Goal: Obtain resource: Obtain resource

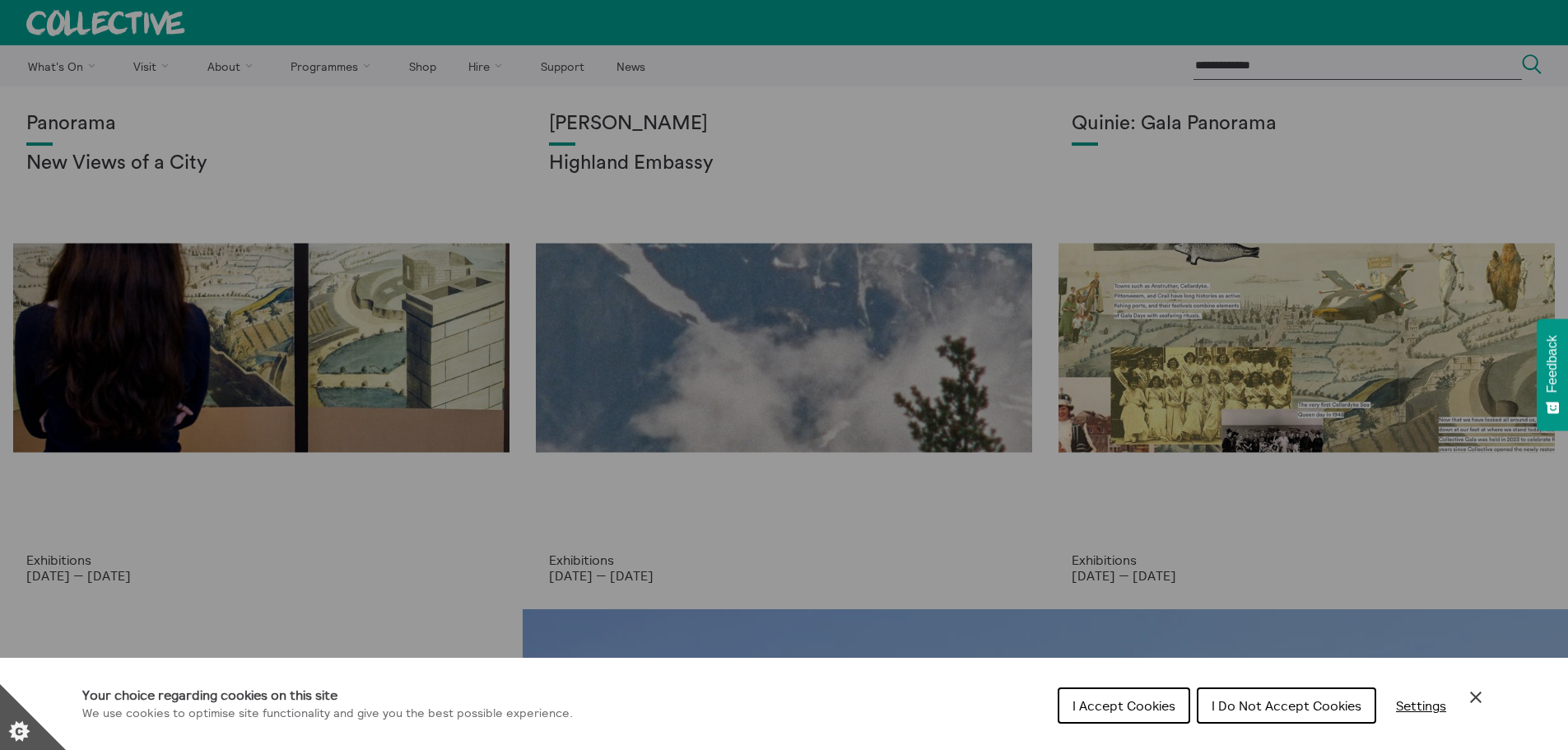
click at [1278, 696] on button "I Do Not Accept Cookies" at bounding box center [1286, 705] width 179 height 36
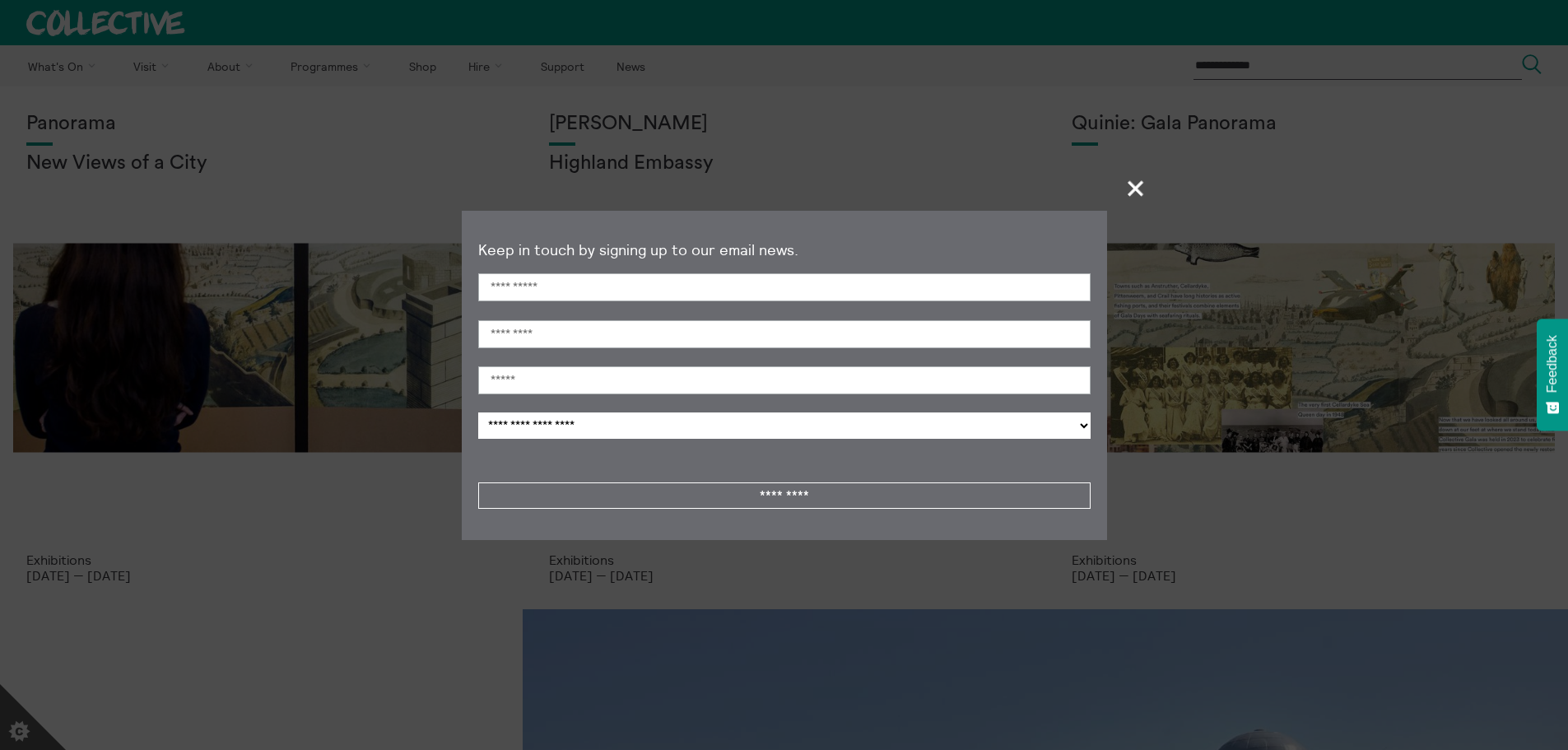
click at [1142, 189] on span "+" at bounding box center [1136, 188] width 49 height 49
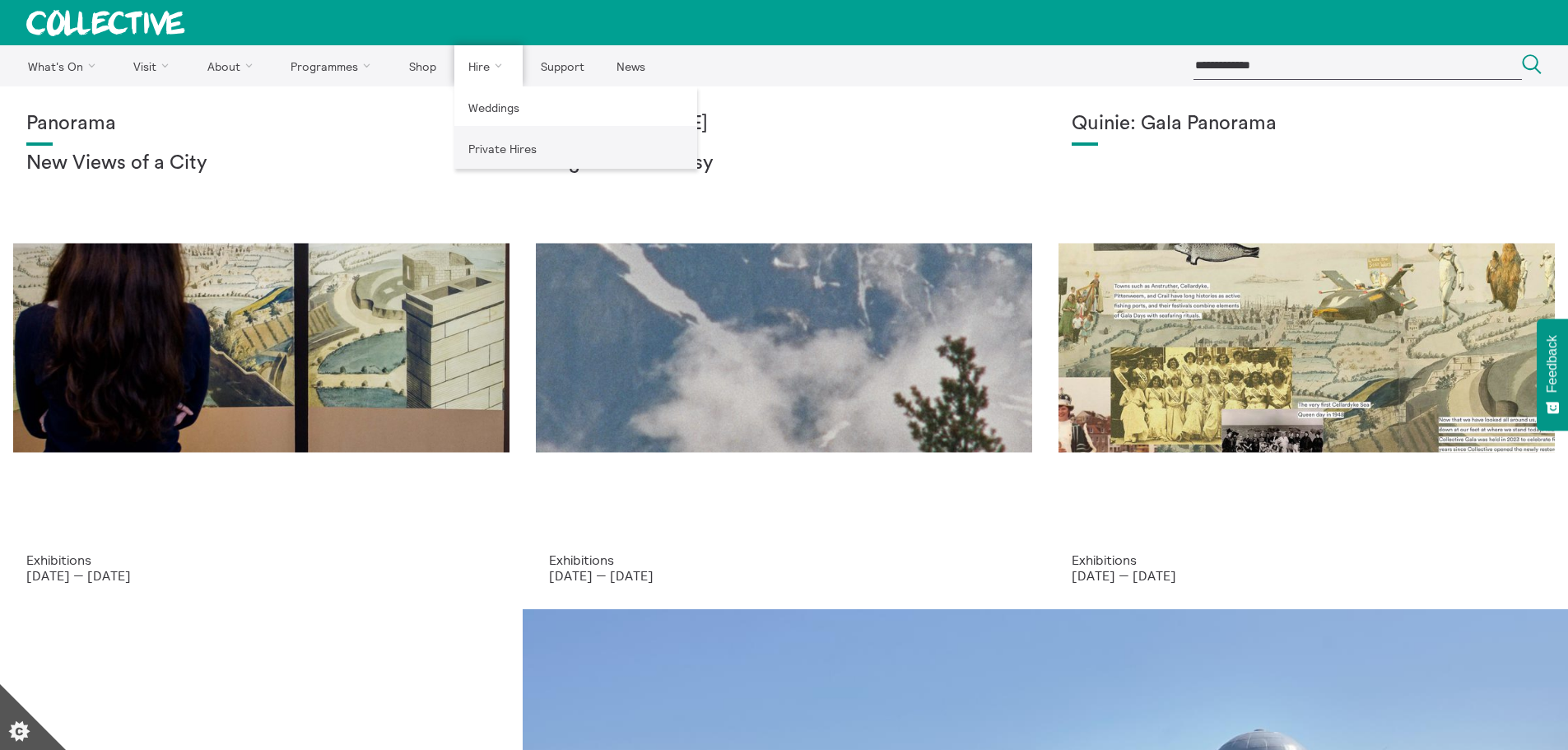
click at [492, 146] on link "Private Hires" at bounding box center [575, 147] width 243 height 41
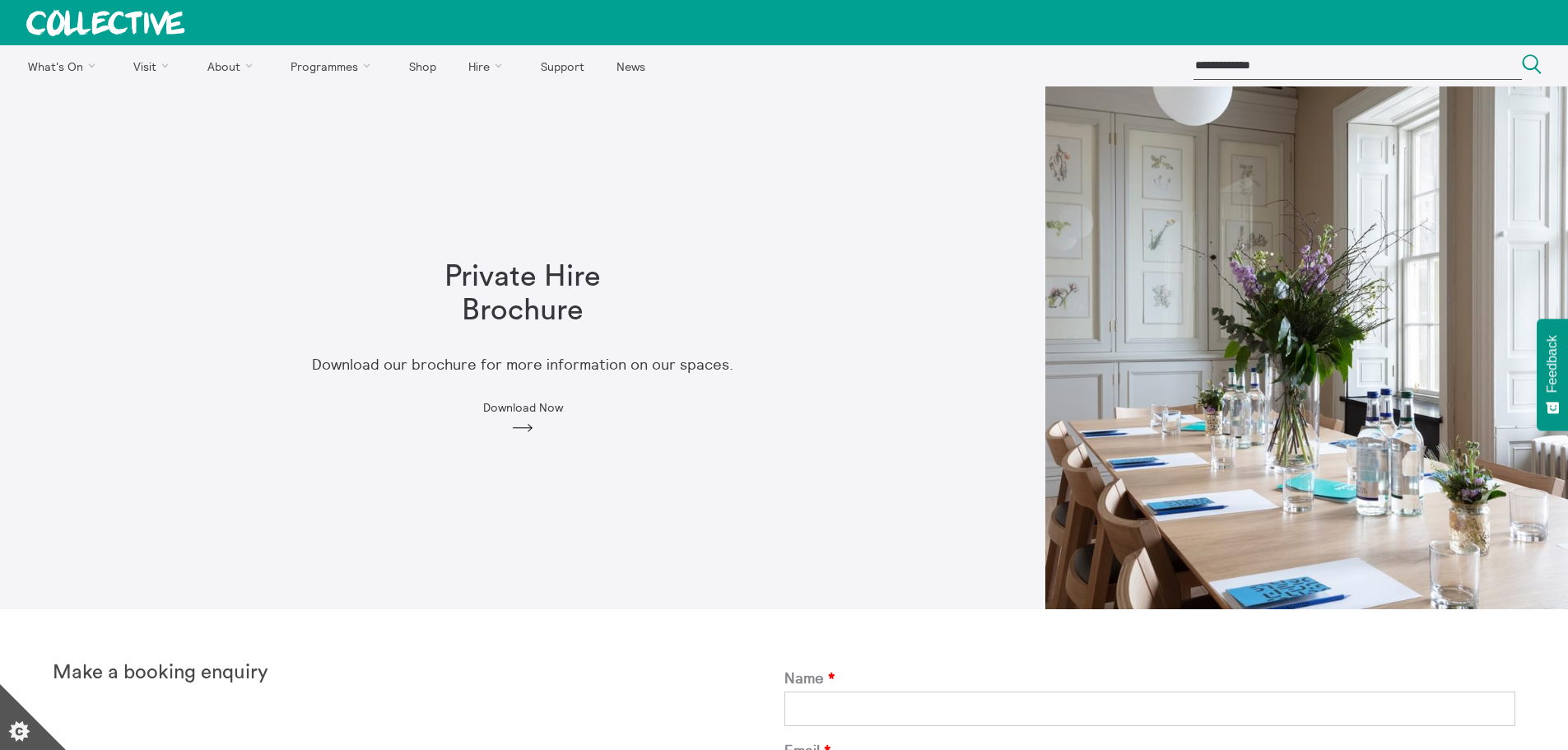
click at [533, 398] on div "Private Hire Brochure Download our brochure for more information on our spaces.…" at bounding box center [523, 348] width 632 height 228
